Goal: Task Accomplishment & Management: Manage account settings

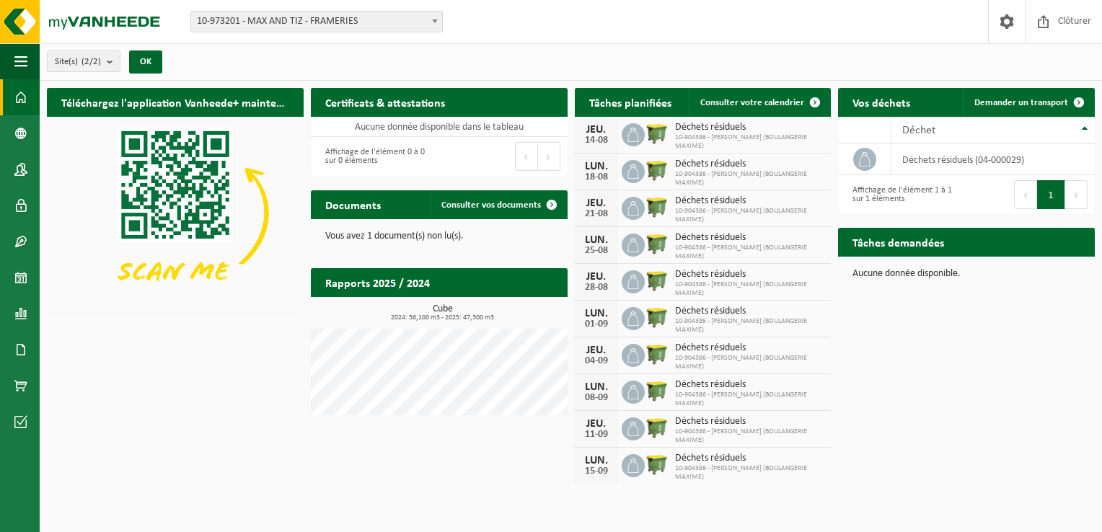
click at [625, 174] on span at bounding box center [633, 171] width 23 height 23
click at [812, 100] on span at bounding box center [814, 102] width 29 height 29
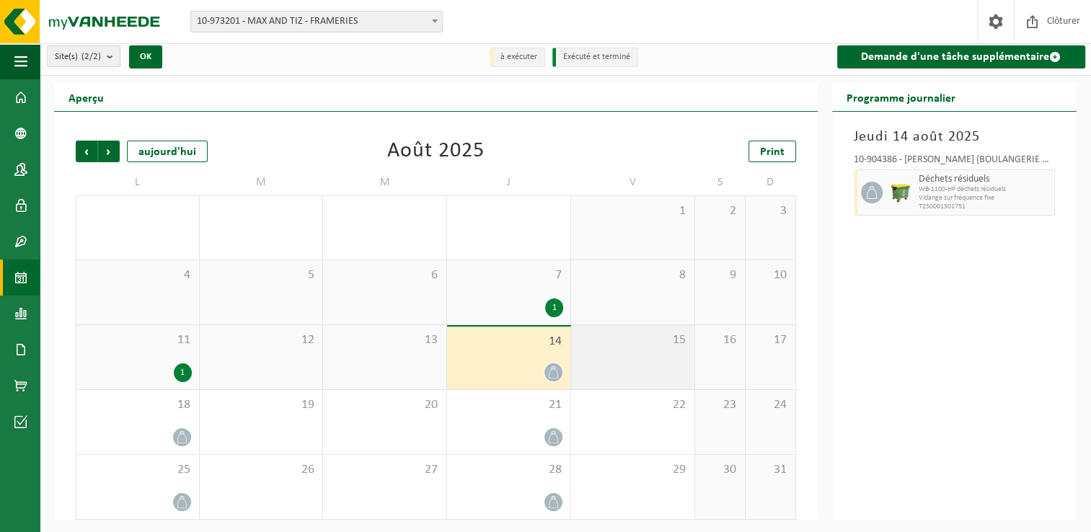
scroll to position [6, 0]
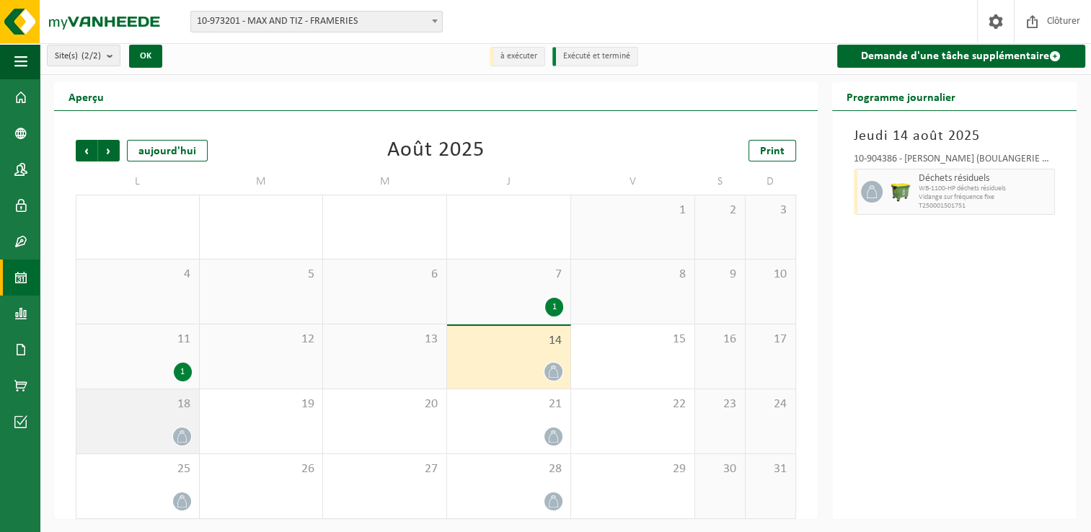
click at [177, 436] on icon at bounding box center [182, 436] width 12 height 12
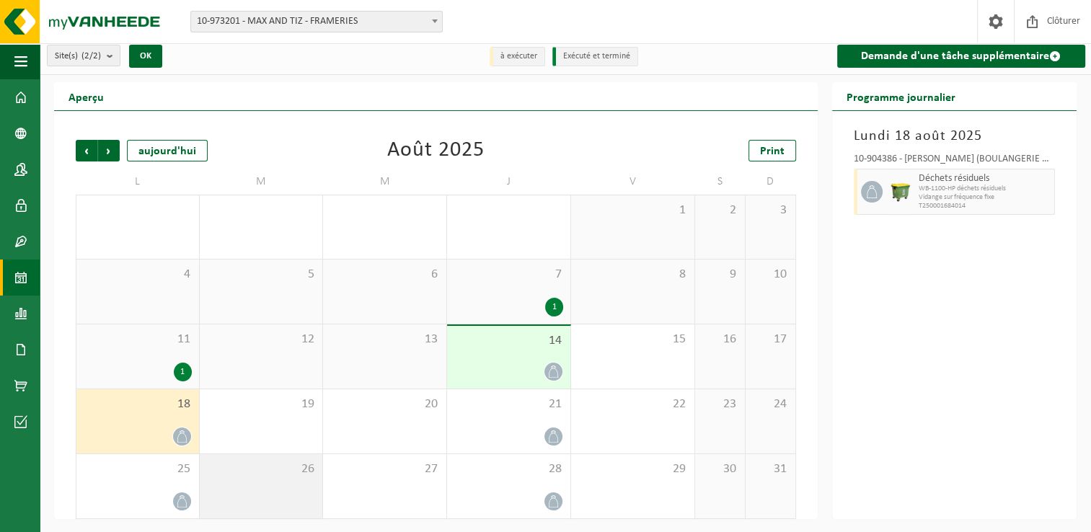
drag, startPoint x: 185, startPoint y: 443, endPoint x: 265, endPoint y: 454, distance: 81.5
click at [267, 452] on tbody "28 29 30 31 1 2 3 4 5 6 7 1 8 9 10 11 1 12 13 14 15 16 17 18 19 20 21 22 23 24 …" at bounding box center [436, 357] width 720 height 324
click at [190, 436] on span at bounding box center [182, 437] width 18 height 18
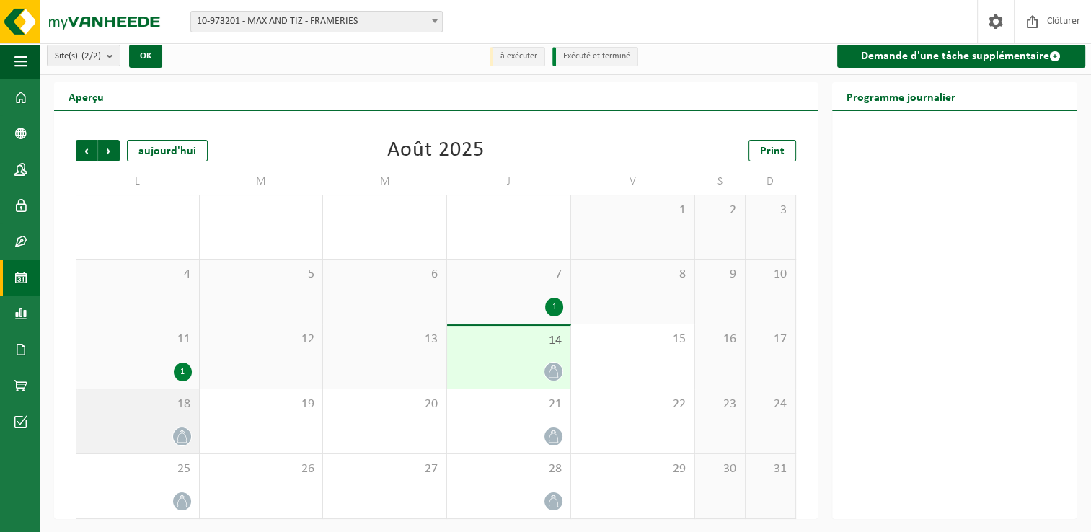
click at [186, 437] on icon at bounding box center [181, 436] width 9 height 12
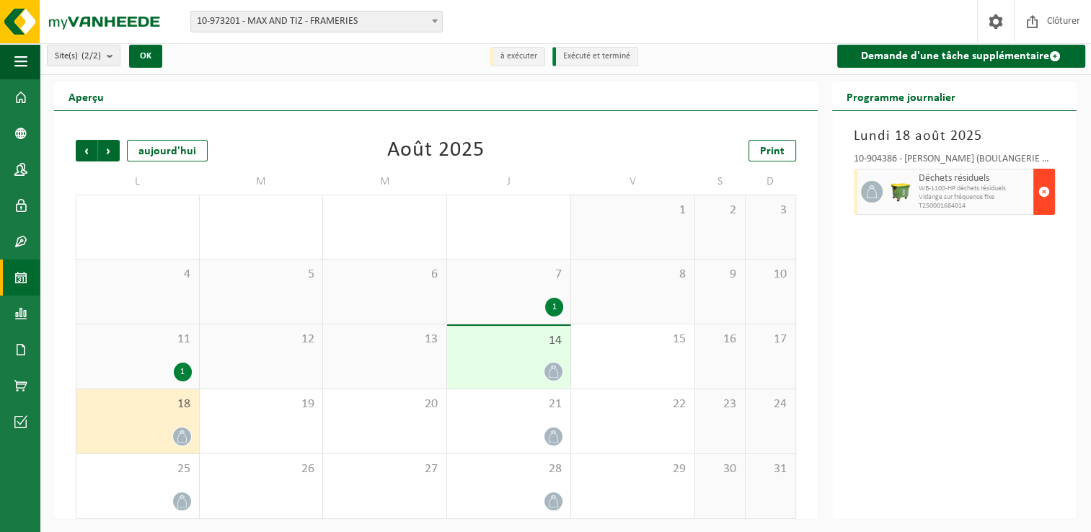
click at [1049, 192] on span "button" at bounding box center [1044, 191] width 12 height 29
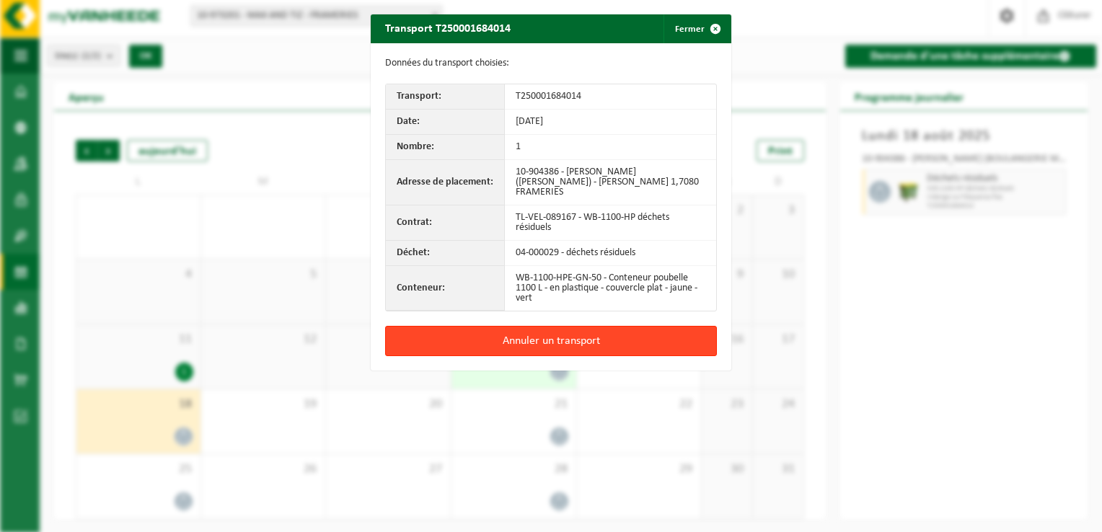
click at [565, 335] on button "Annuler un transport" at bounding box center [551, 341] width 332 height 30
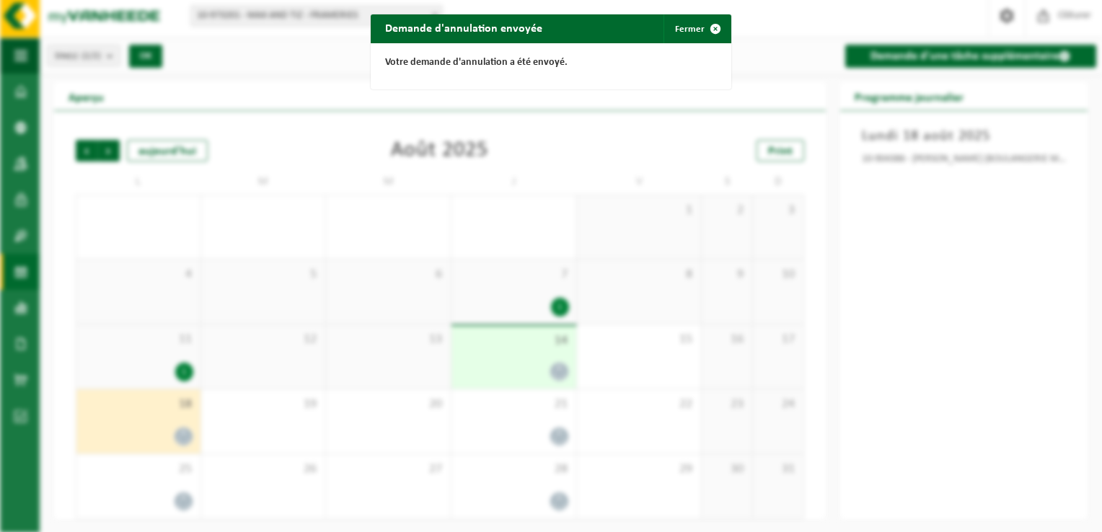
drag, startPoint x: 981, startPoint y: 301, endPoint x: 924, endPoint y: 157, distance: 155.0
click at [978, 290] on div "Demande d'annulation envoyée Fermer Votre demande d'annulation a été envoyé." at bounding box center [551, 266] width 1102 height 532
